Goal: Find specific page/section: Find specific page/section

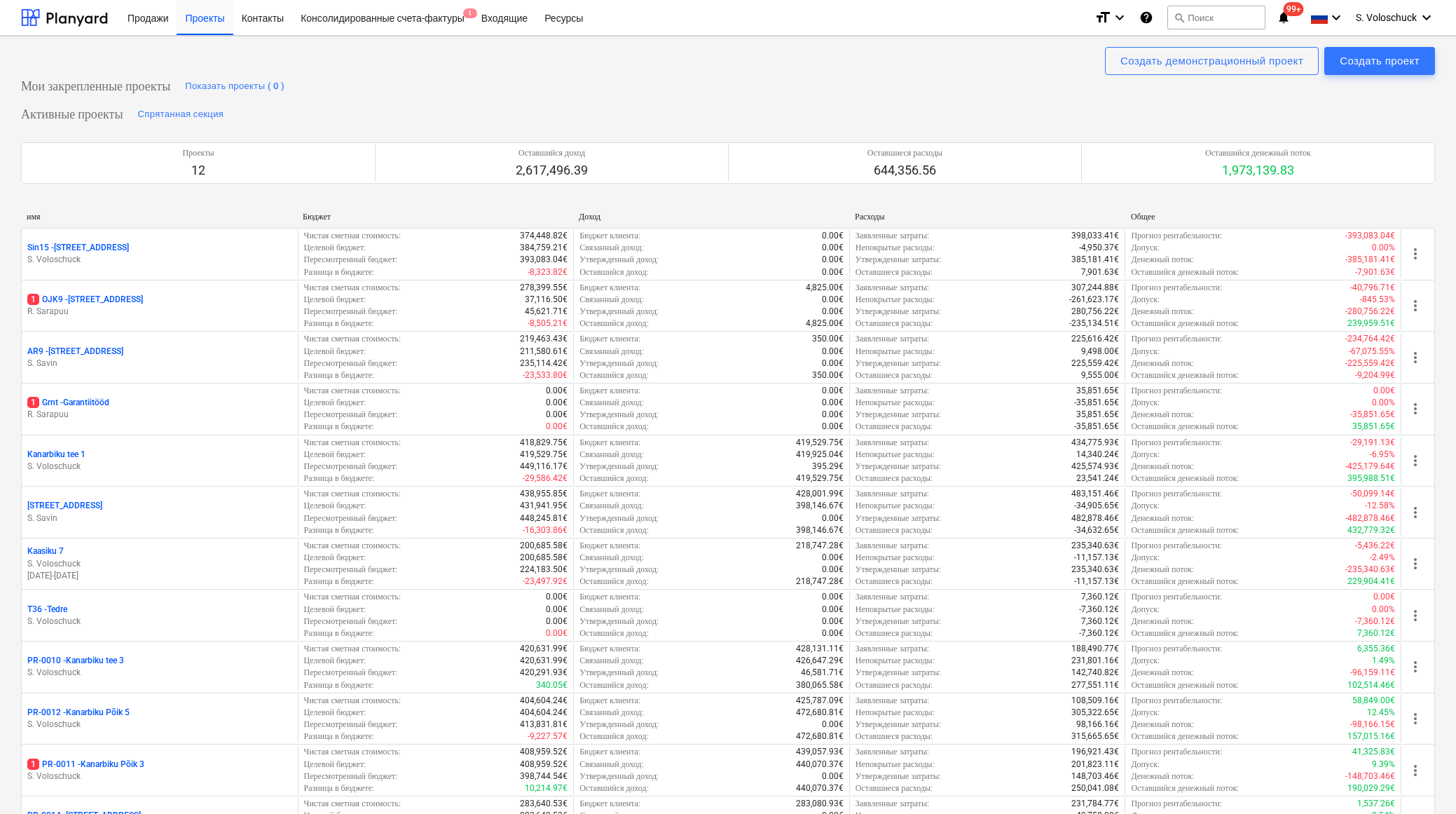
scroll to position [530, 0]
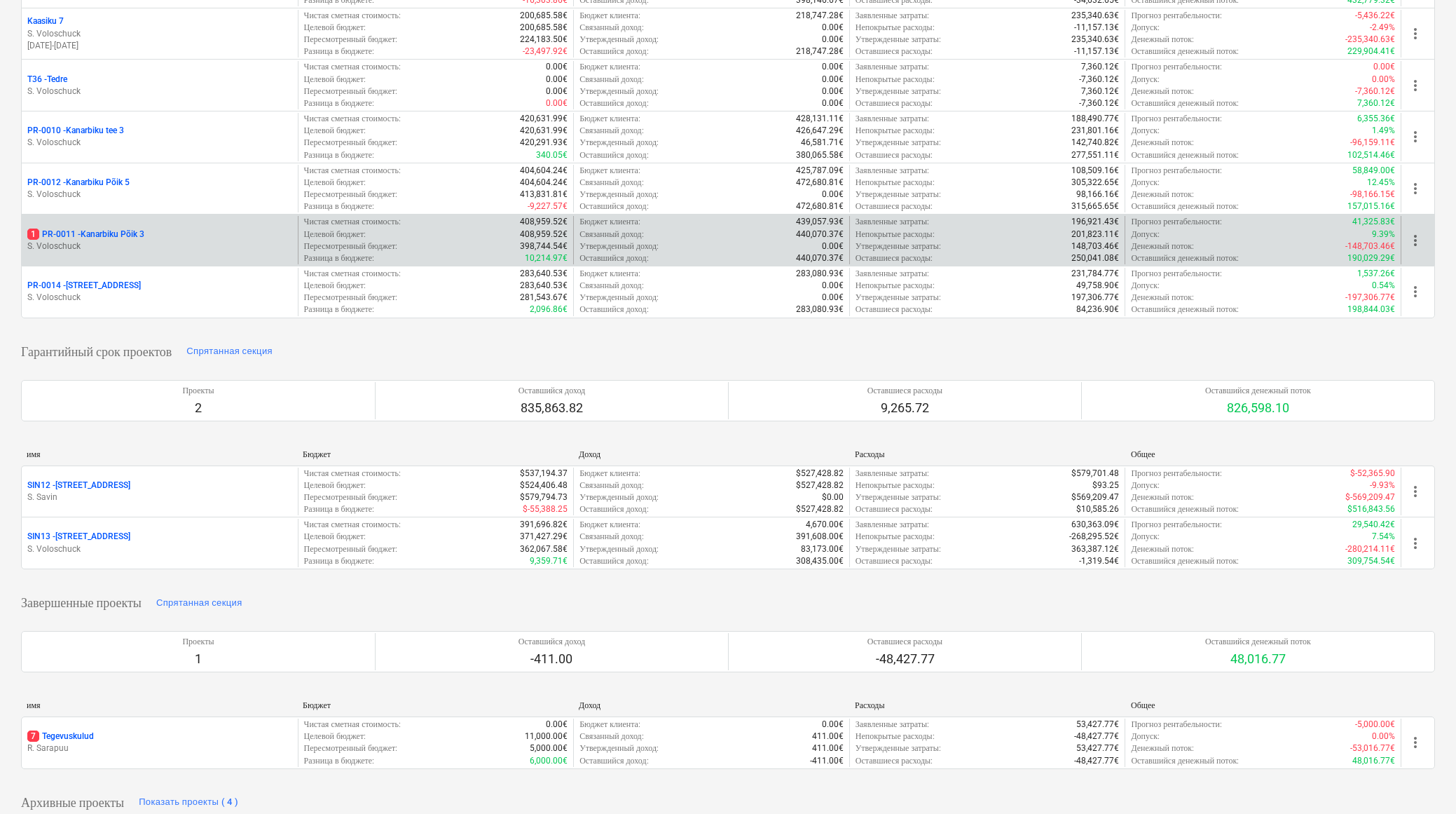
click at [227, 230] on div "1 PR-0011 - Kanarbiku Põik 3" at bounding box center [160, 234] width 265 height 12
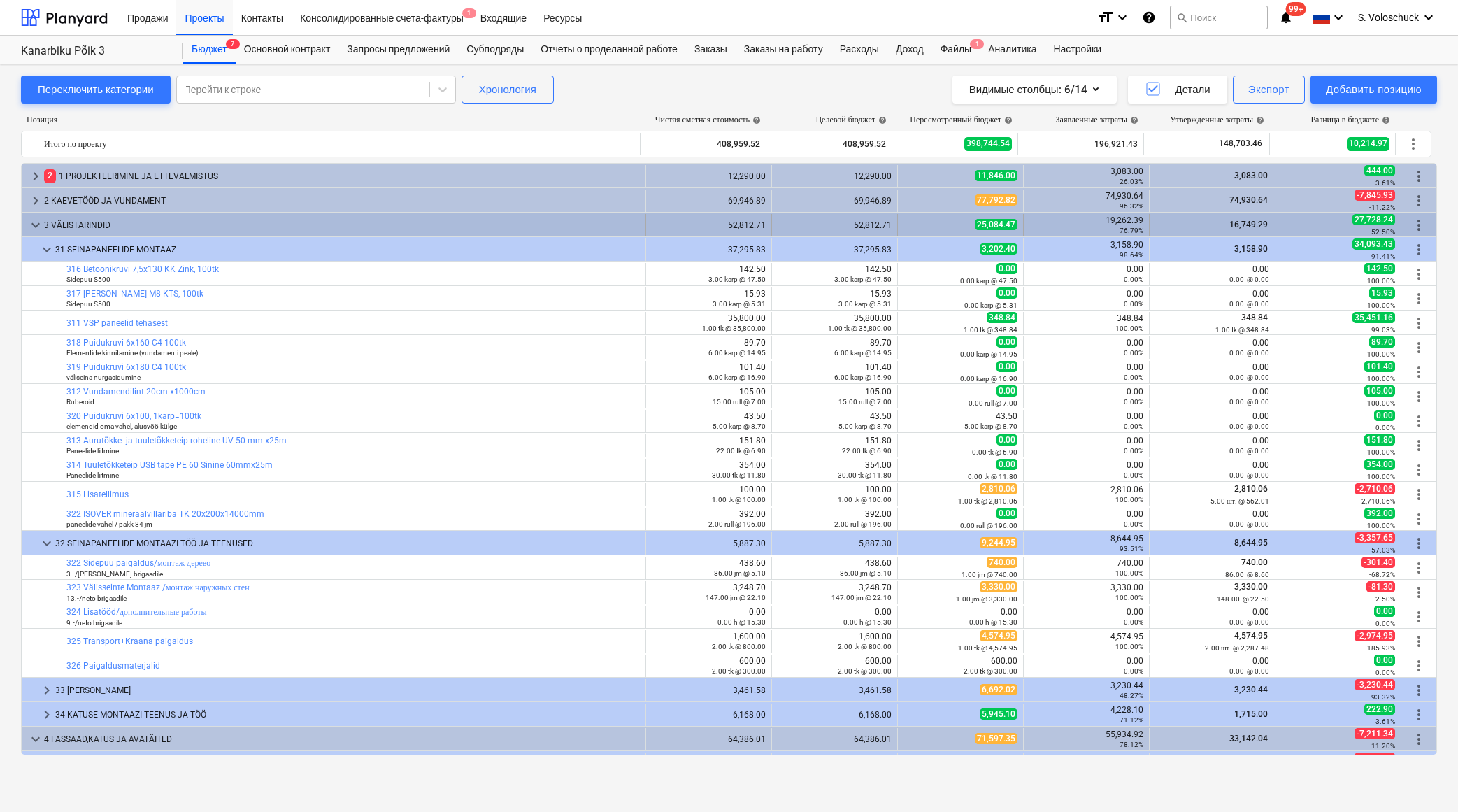
click at [31, 223] on span "keyboard_arrow_down" at bounding box center [35, 224] width 17 height 17
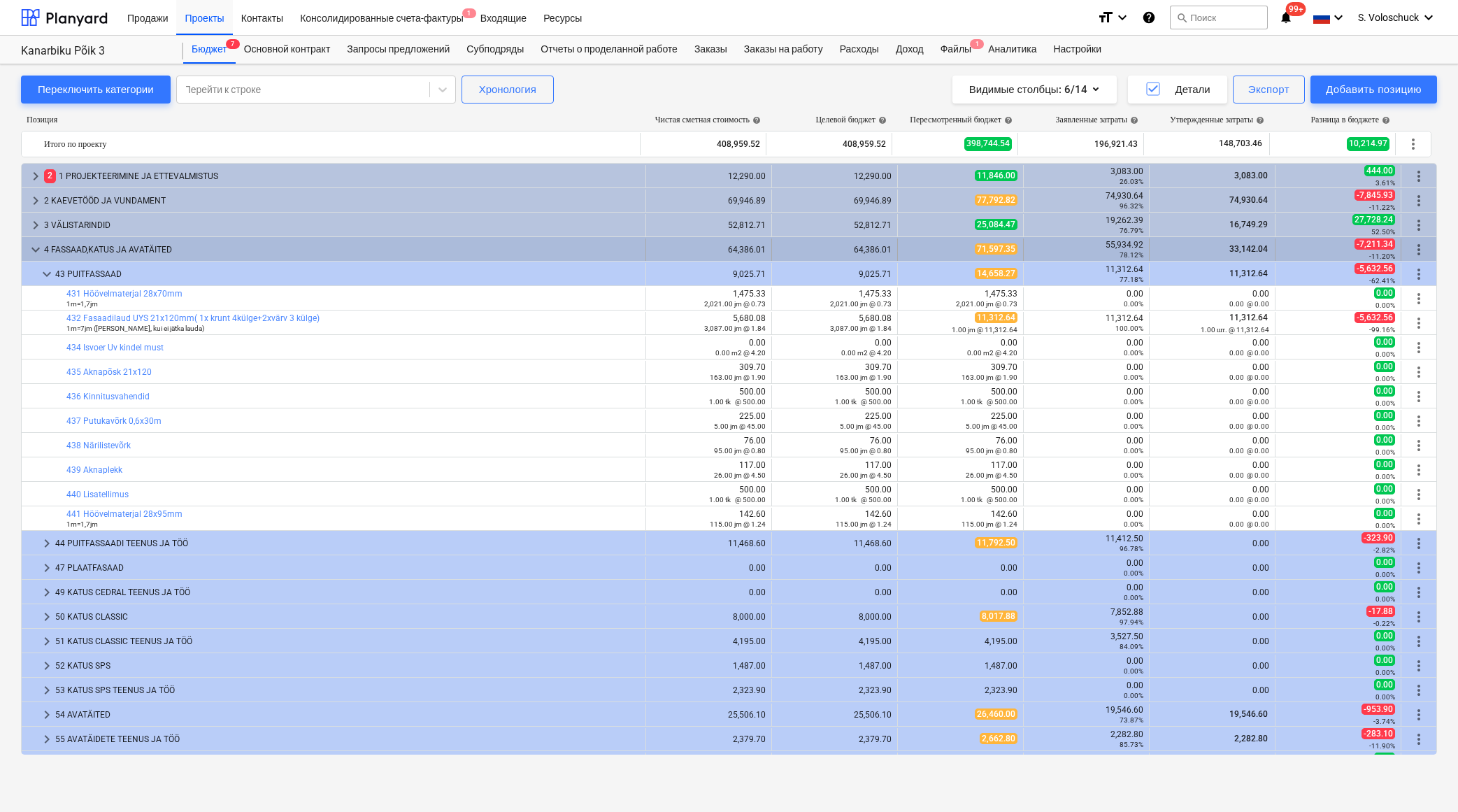
click at [32, 243] on span "keyboard_arrow_down" at bounding box center [35, 249] width 17 height 17
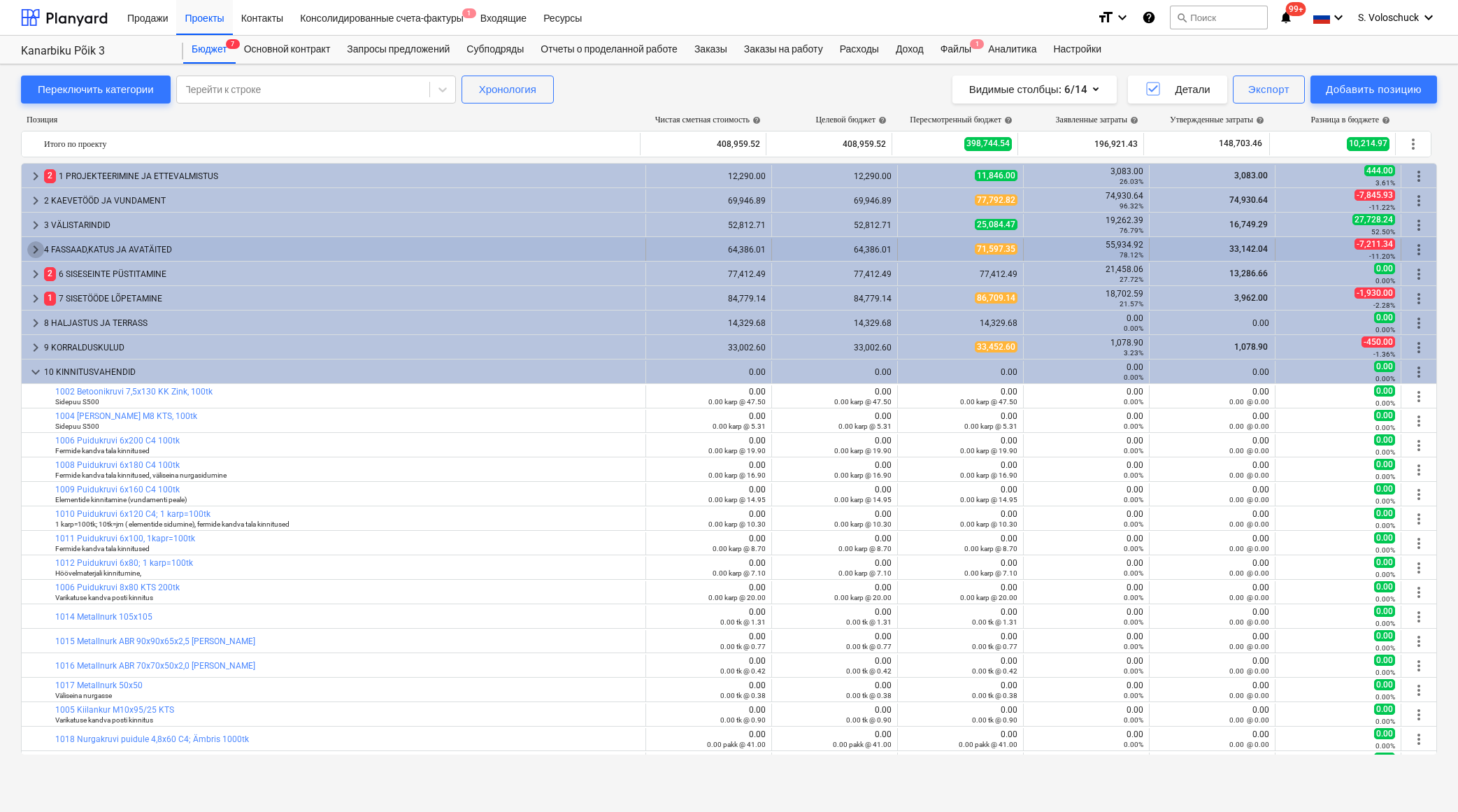
click at [39, 249] on span "keyboard_arrow_right" at bounding box center [35, 249] width 17 height 17
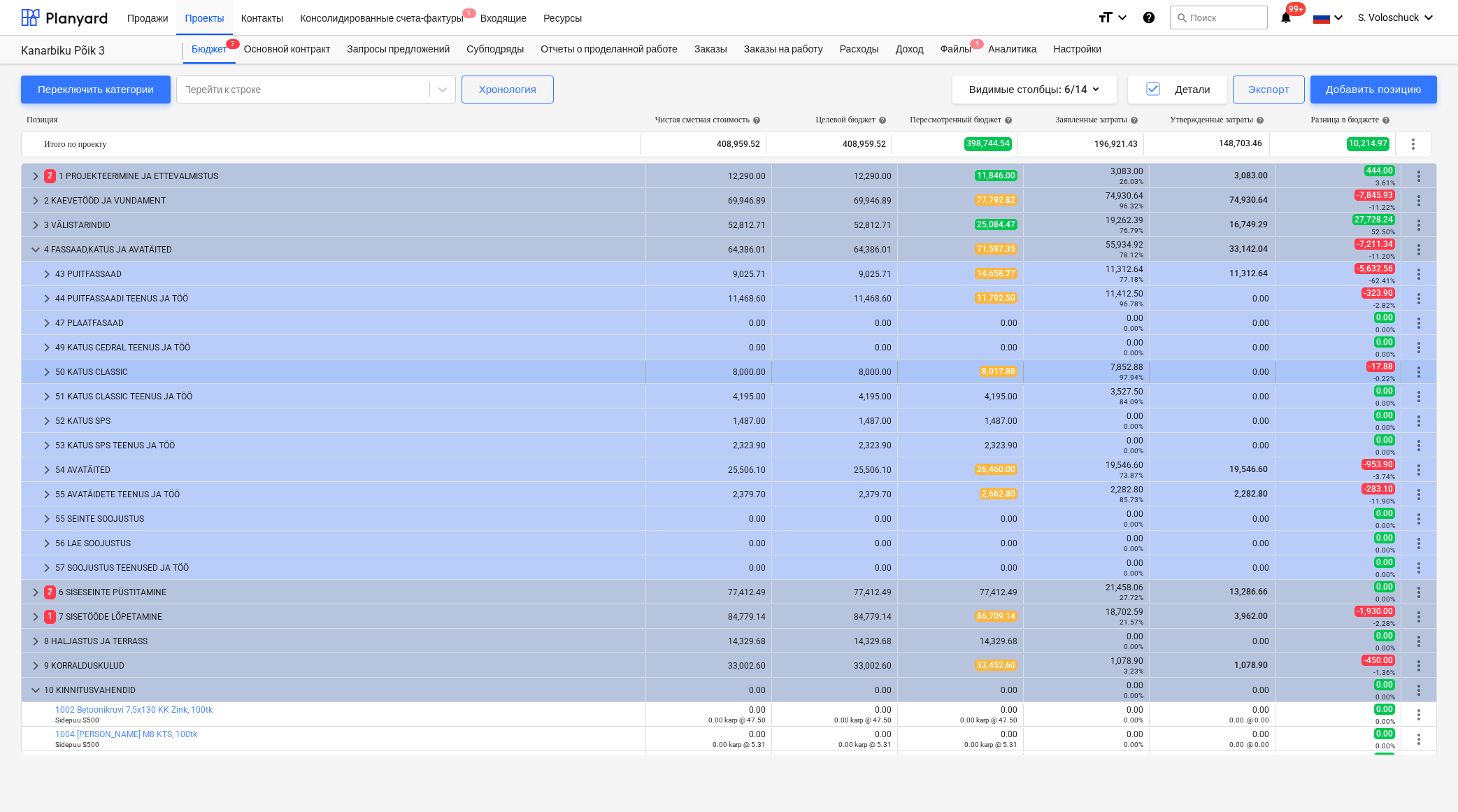
click at [81, 369] on div "50 KATUS CLASSIC" at bounding box center [347, 371] width 584 height 22
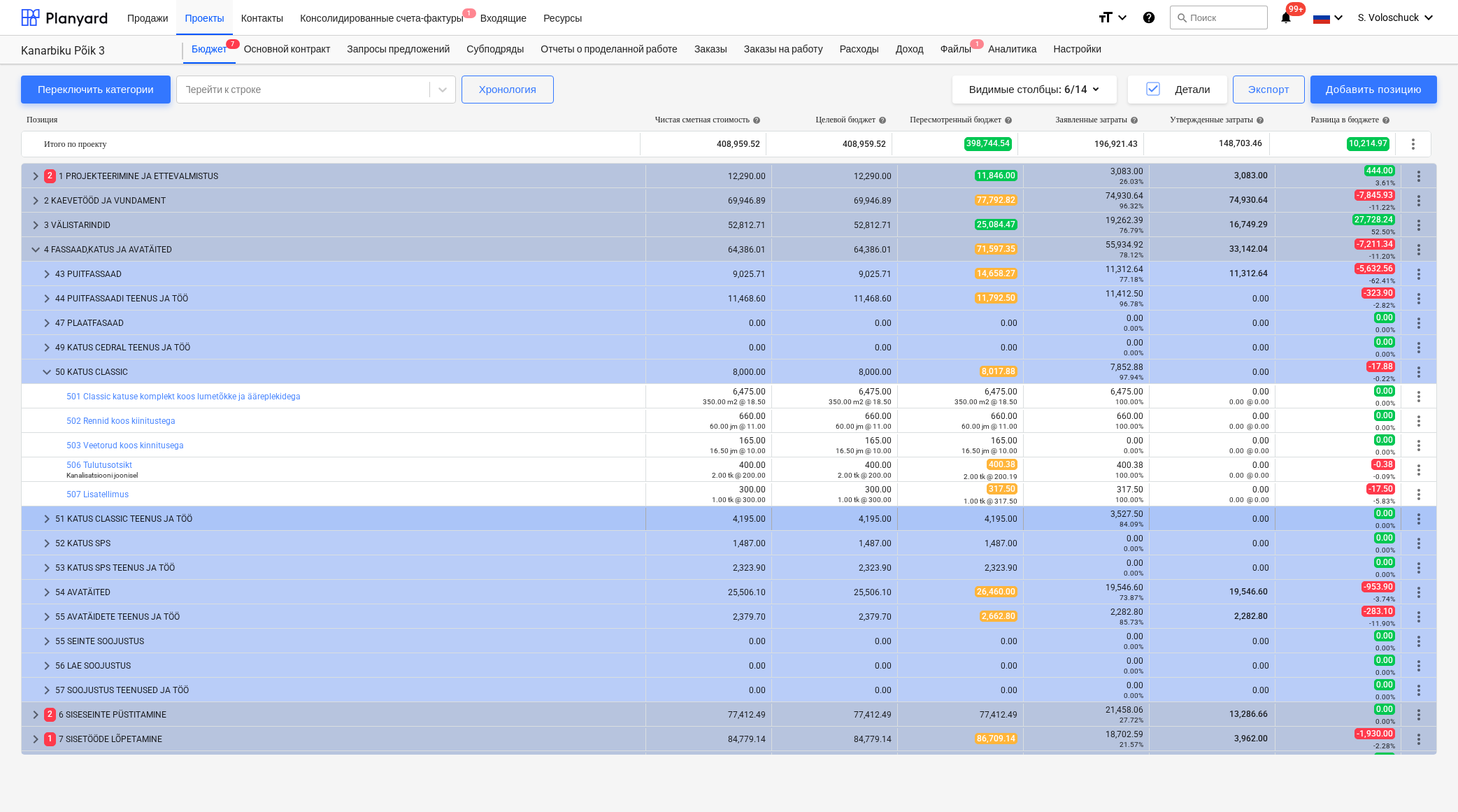
click at [44, 514] on span "keyboard_arrow_right" at bounding box center [46, 519] width 17 height 17
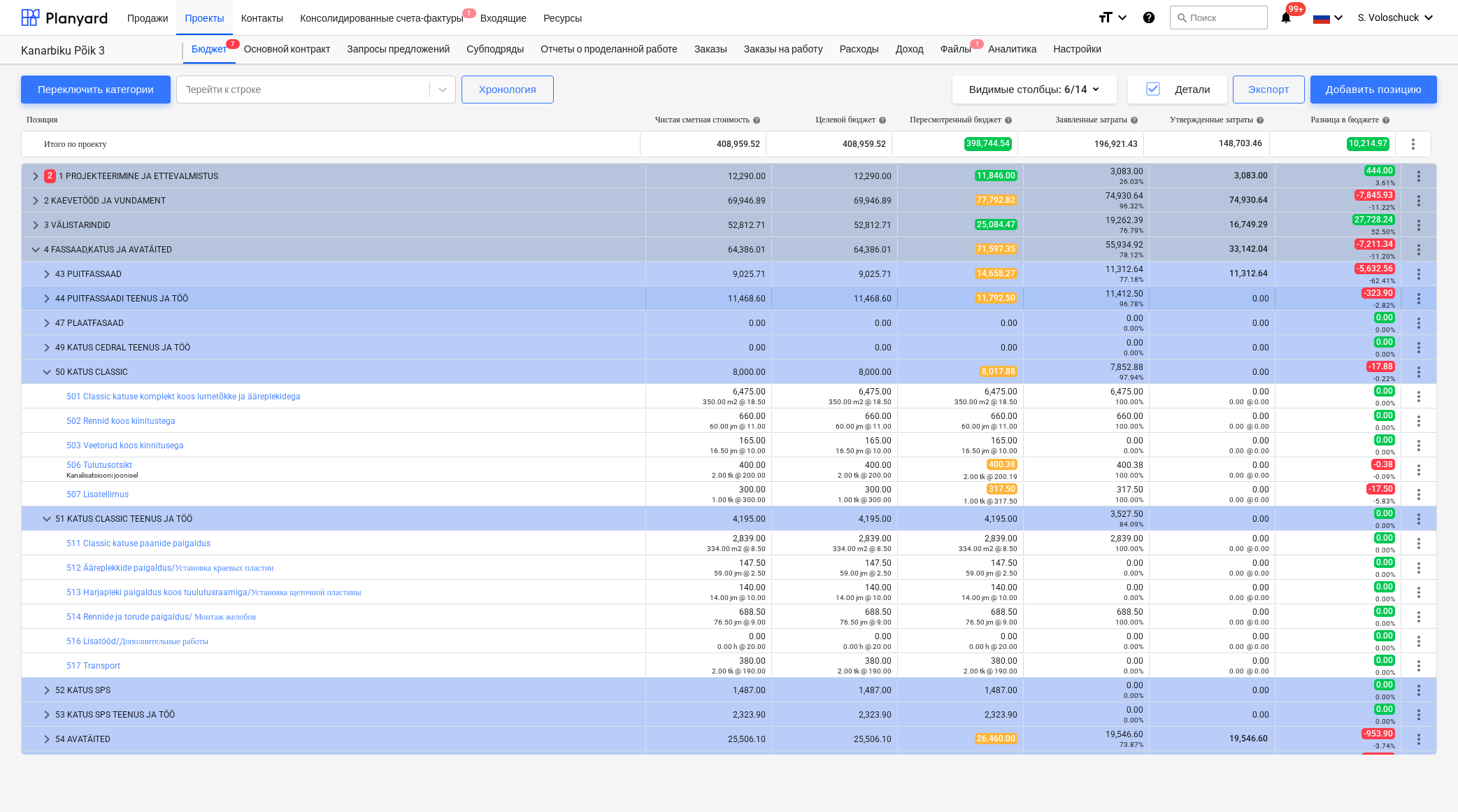
click at [90, 296] on div "44 PUITFASSAADI TEENUS JA TÖÖ" at bounding box center [347, 298] width 584 height 22
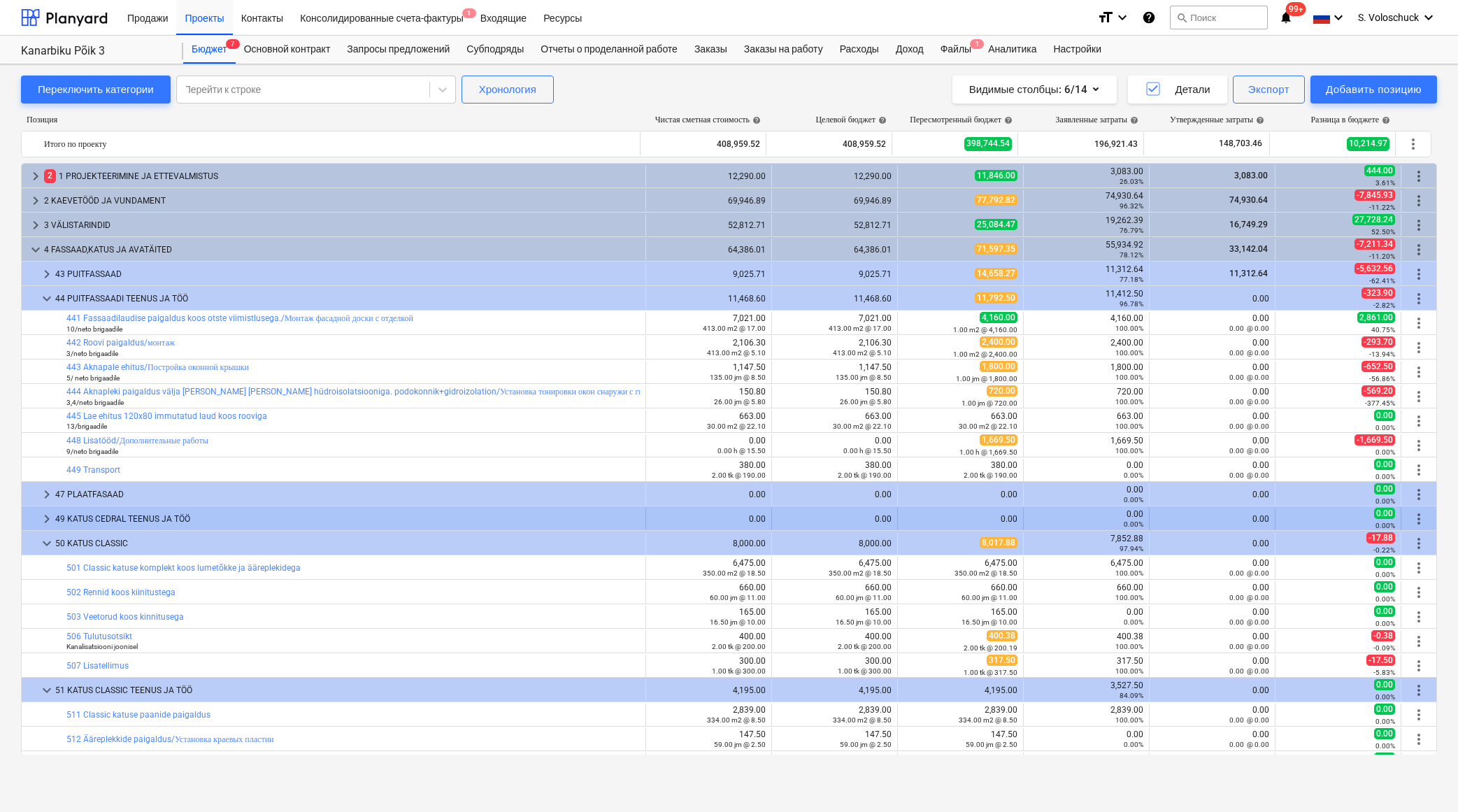
click at [76, 518] on div "49 KATUS CEDRAL TEENUS JA TÖÖ" at bounding box center [347, 518] width 584 height 22
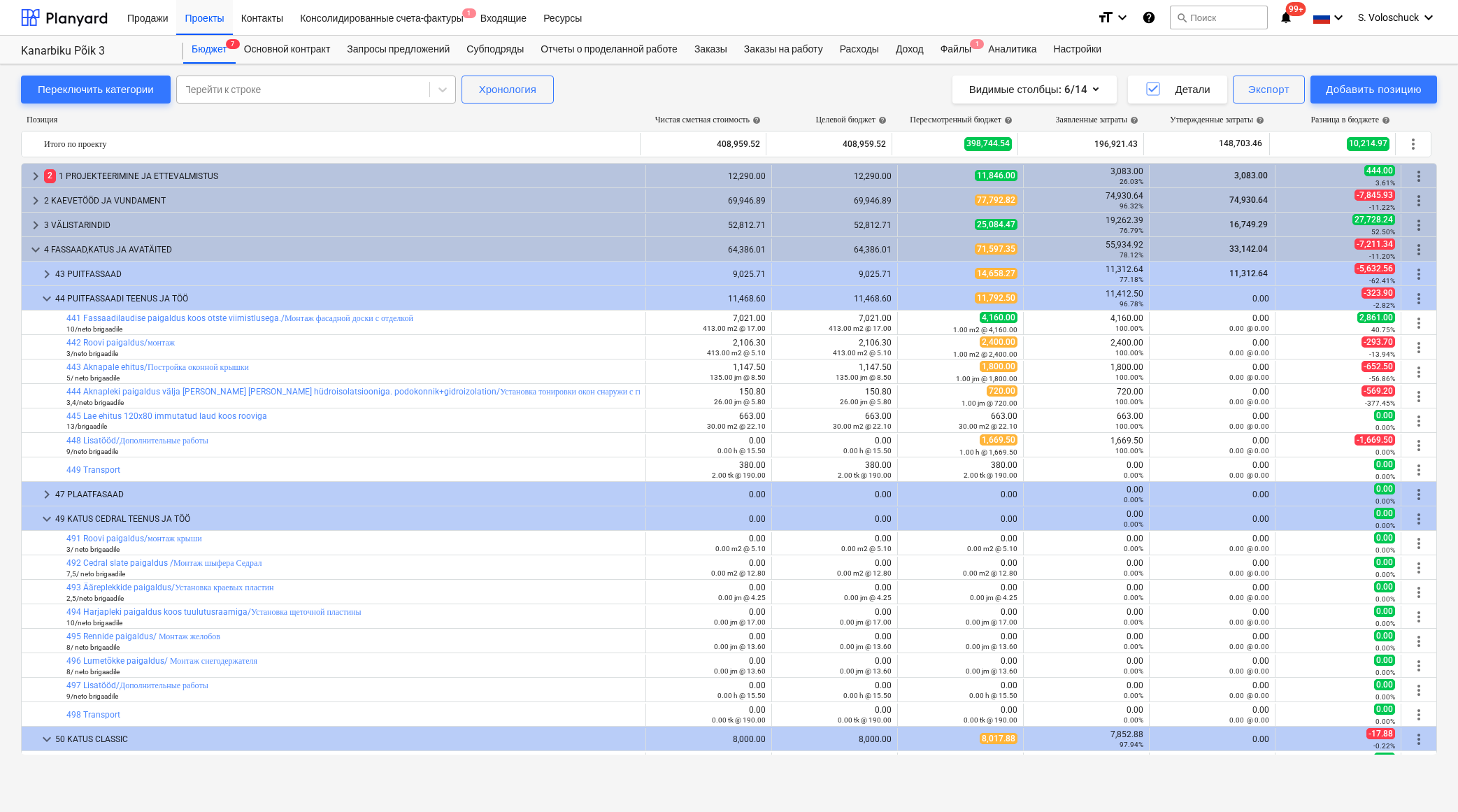
click at [336, 87] on div at bounding box center [302, 90] width 239 height 14
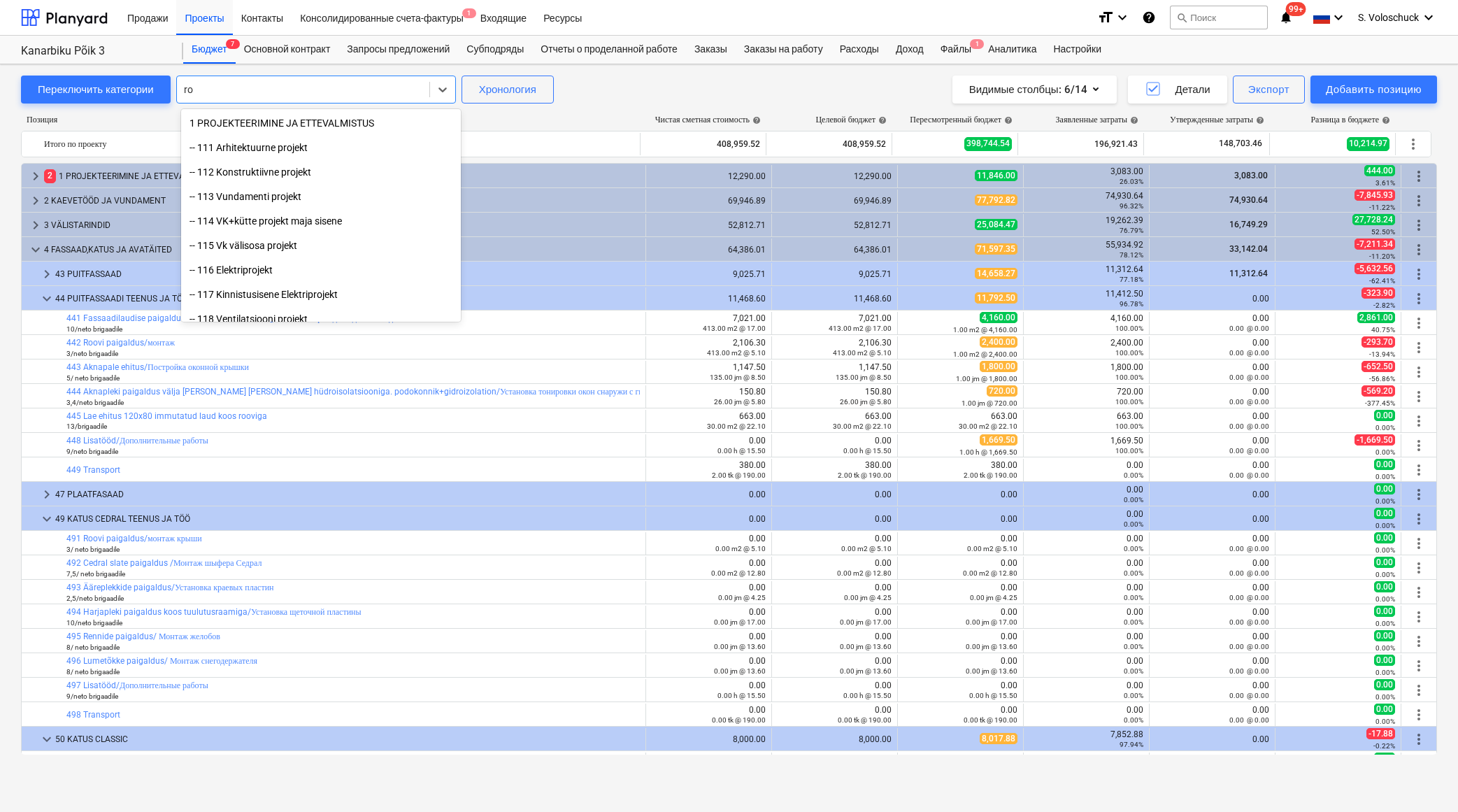
type input "roo"
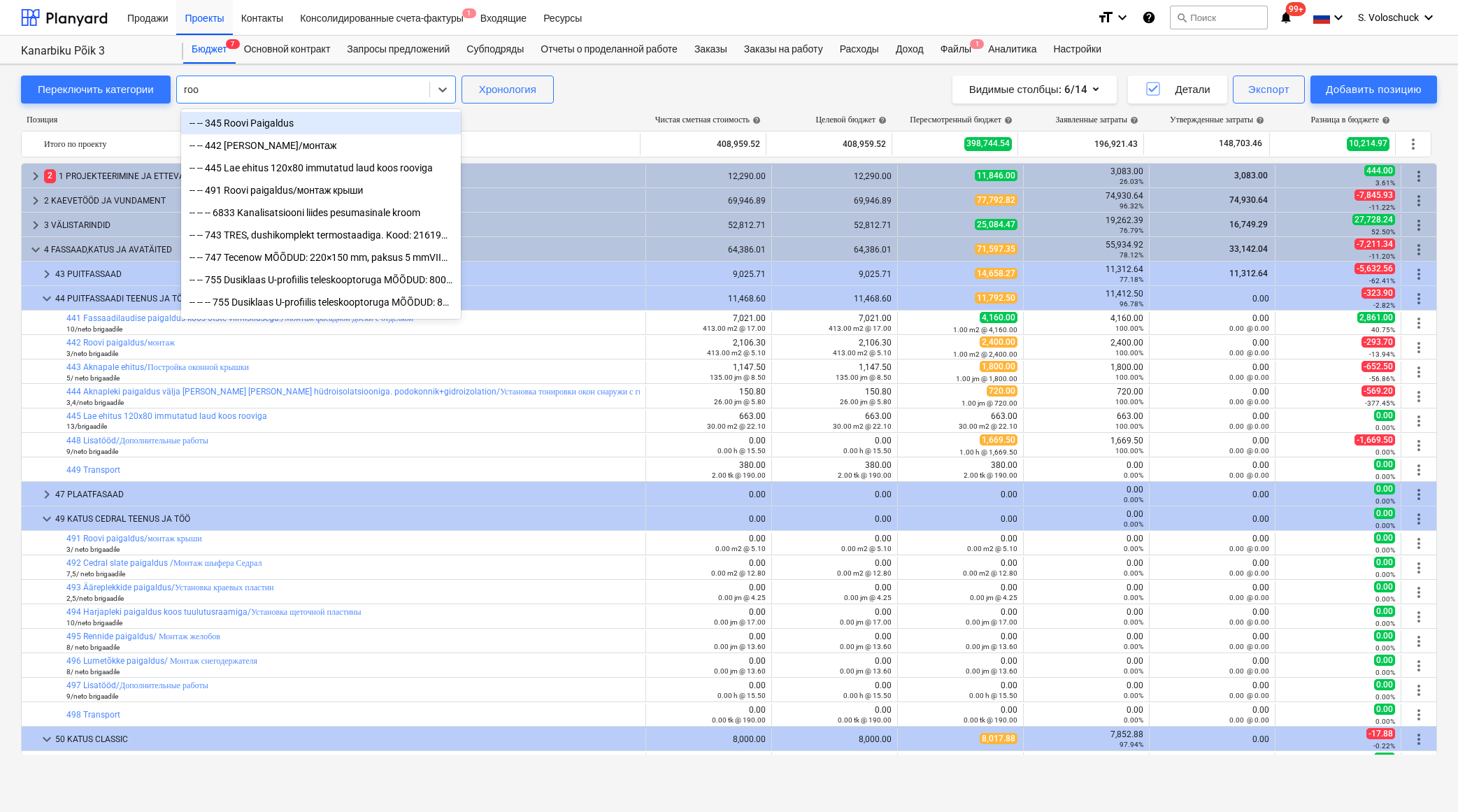
click at [308, 125] on div "-- -- 345 Roovi Paigaldus" at bounding box center [320, 122] width 279 height 22
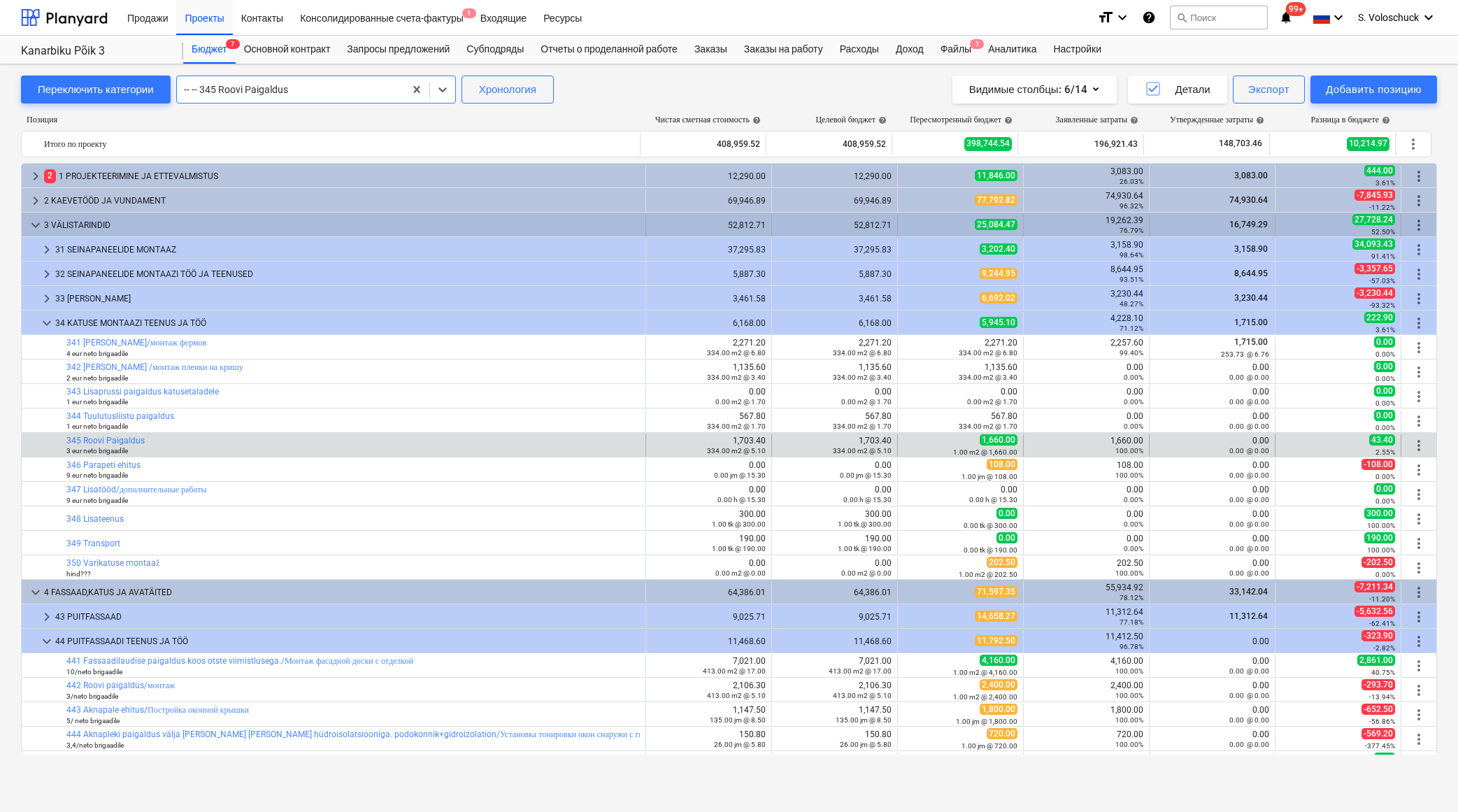
click at [41, 226] on span "keyboard_arrow_down" at bounding box center [35, 224] width 17 height 17
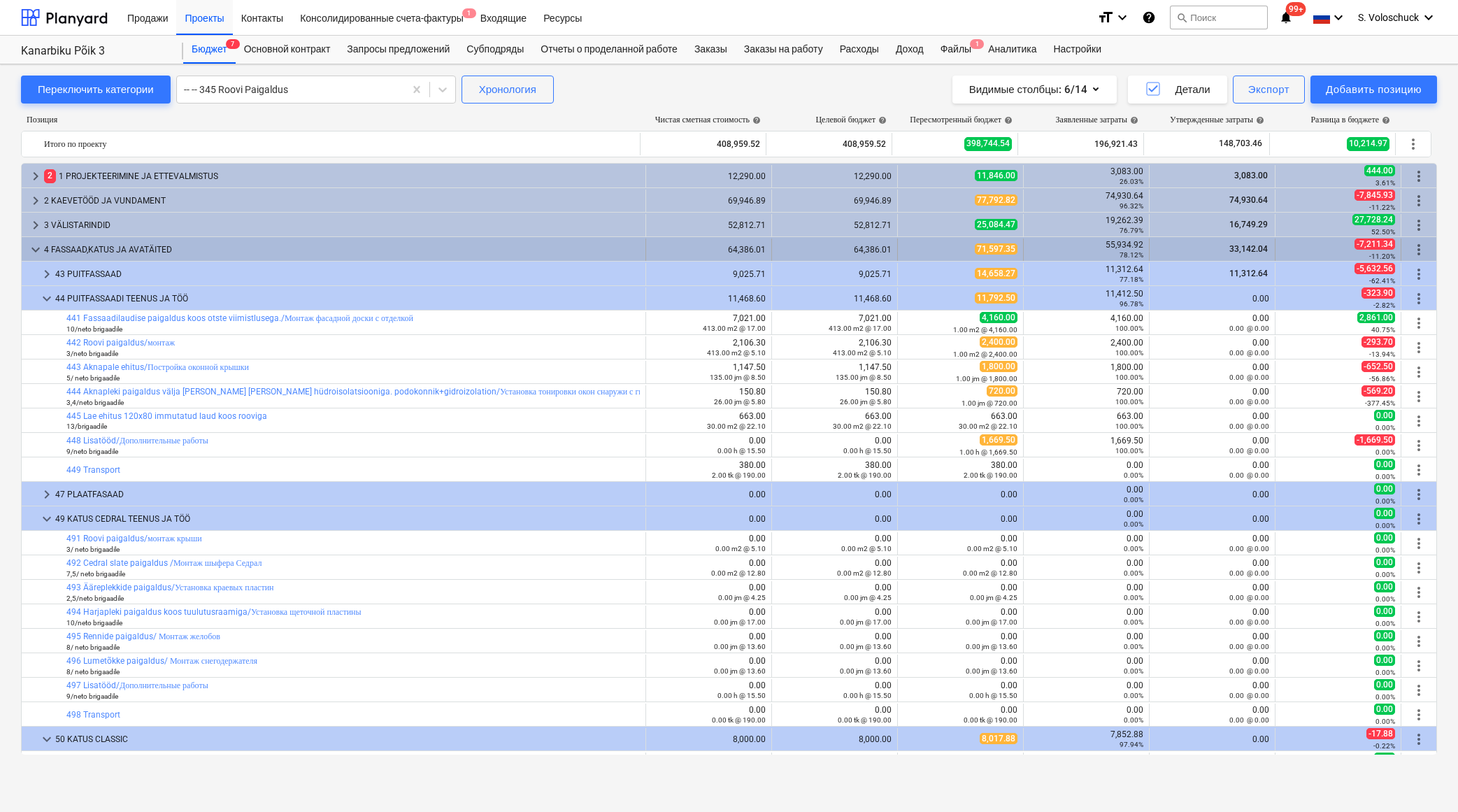
click at [40, 247] on span "keyboard_arrow_down" at bounding box center [35, 249] width 17 height 17
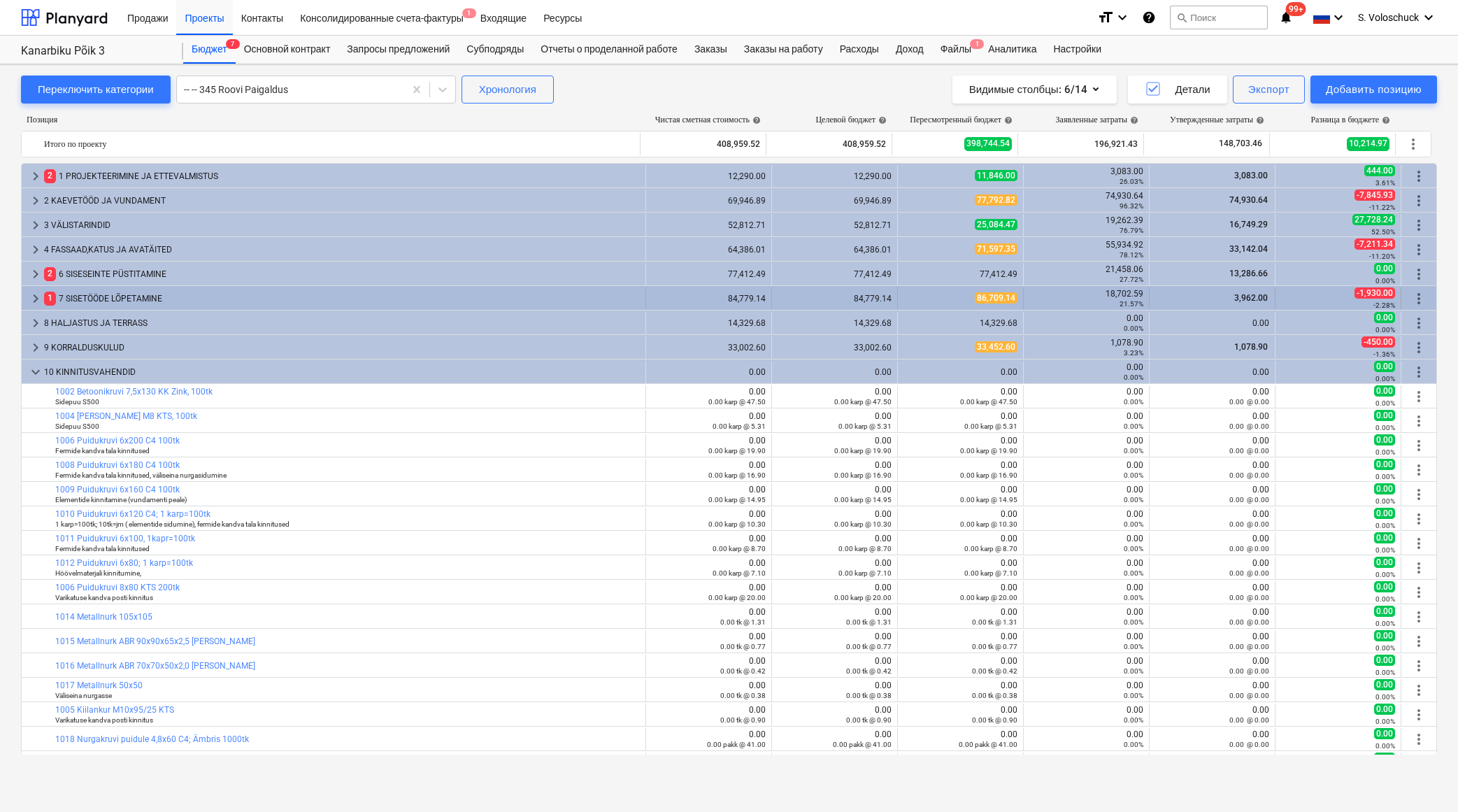
click at [37, 296] on span "keyboard_arrow_right" at bounding box center [35, 298] width 17 height 17
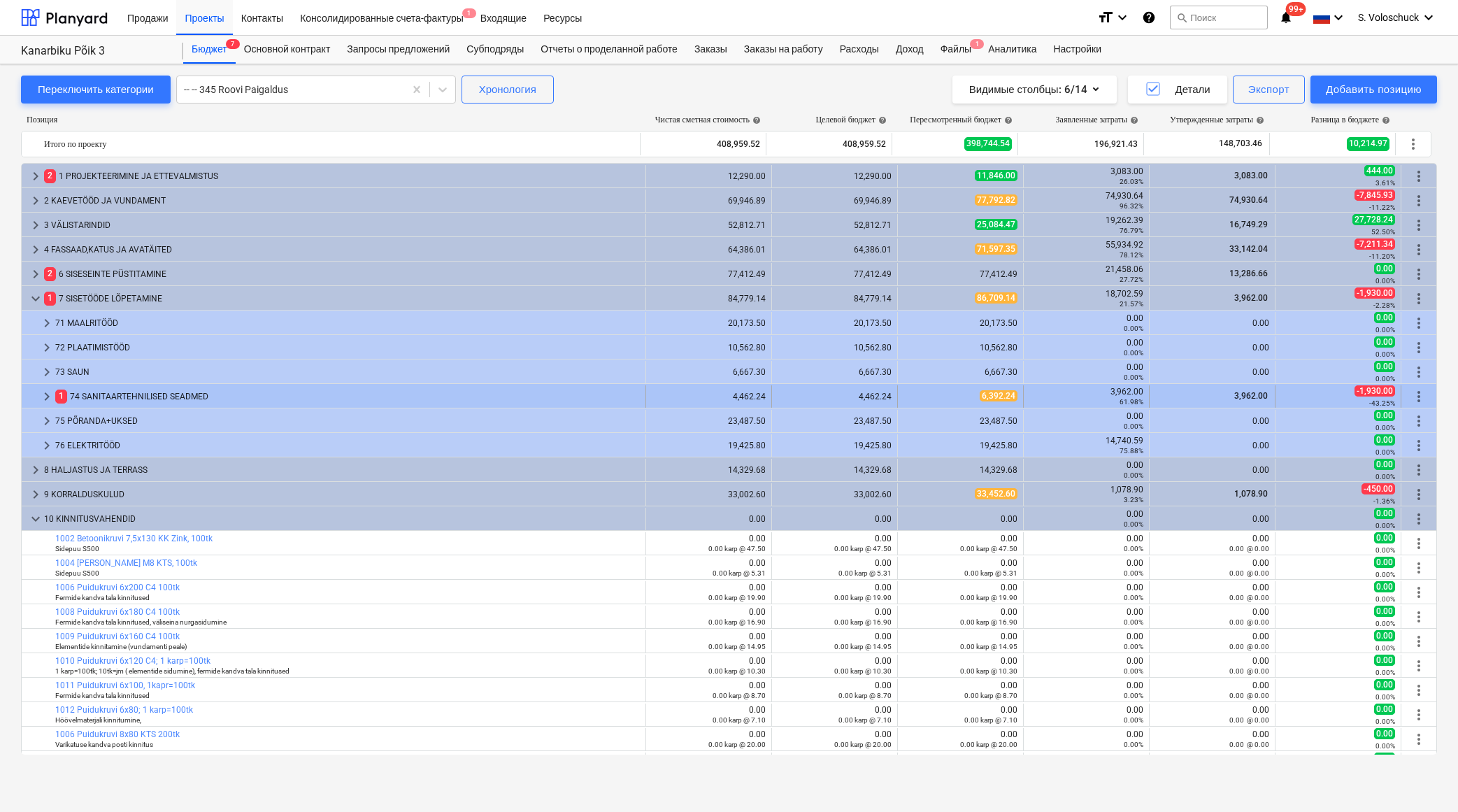
click at [41, 398] on span "keyboard_arrow_right" at bounding box center [46, 396] width 17 height 17
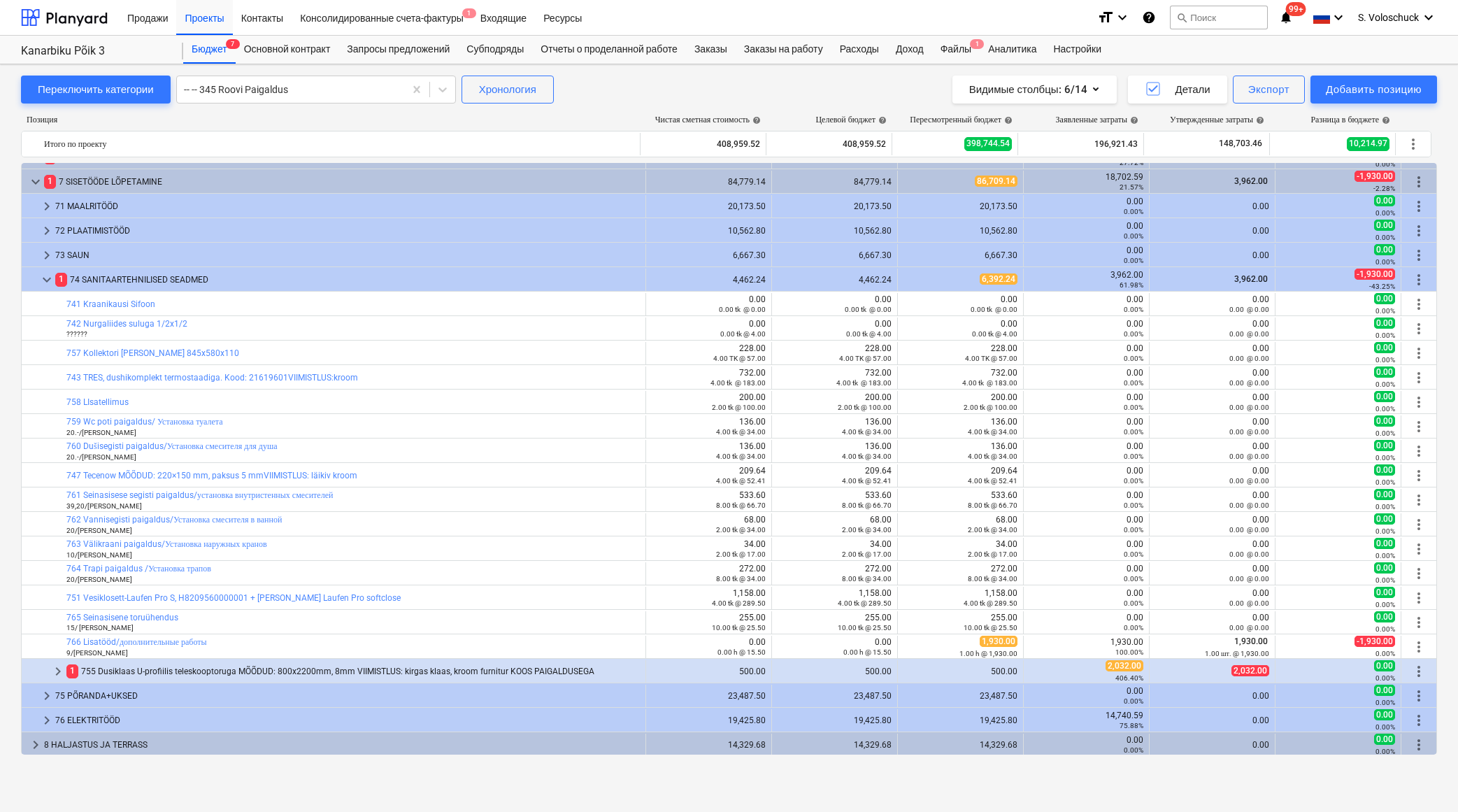
scroll to position [125, 0]
